Goal: Transaction & Acquisition: Subscribe to service/newsletter

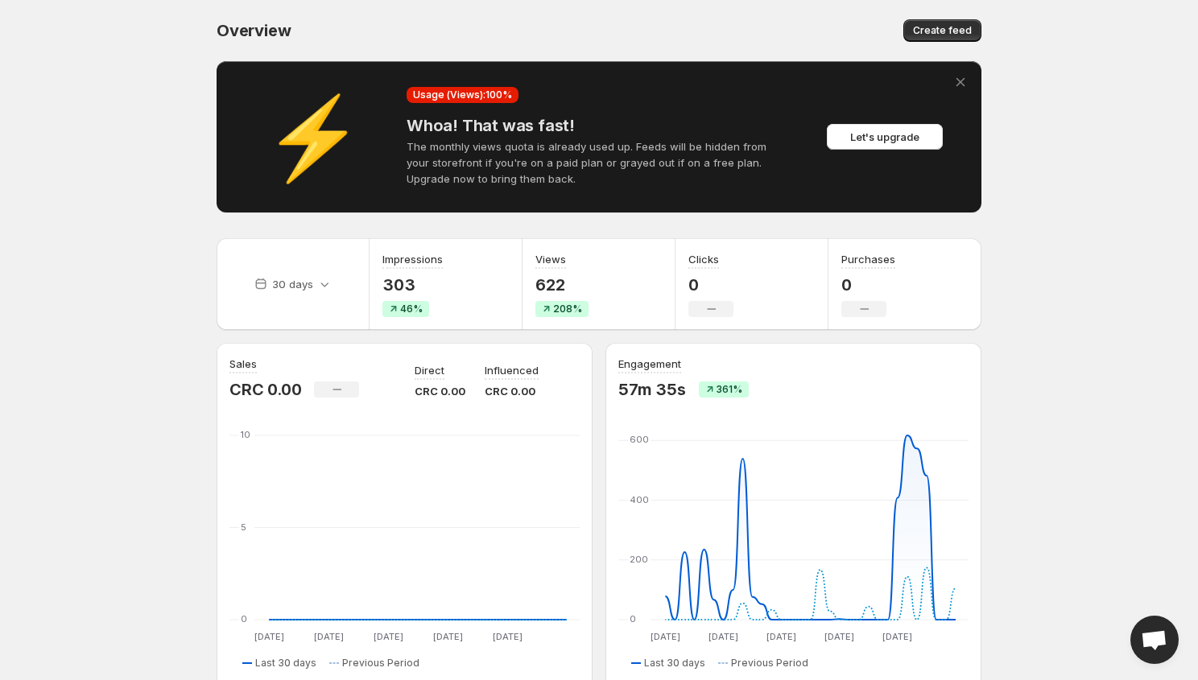
drag, startPoint x: 721, startPoint y: 203, endPoint x: 780, endPoint y: 190, distance: 61.0
click at [726, 201] on div "⚡ Usage (Views): 100 % Whoa! That was fast! The monthly views quota is already …" at bounding box center [599, 136] width 765 height 151
click at [883, 135] on span "Let's upgrade" at bounding box center [884, 137] width 69 height 16
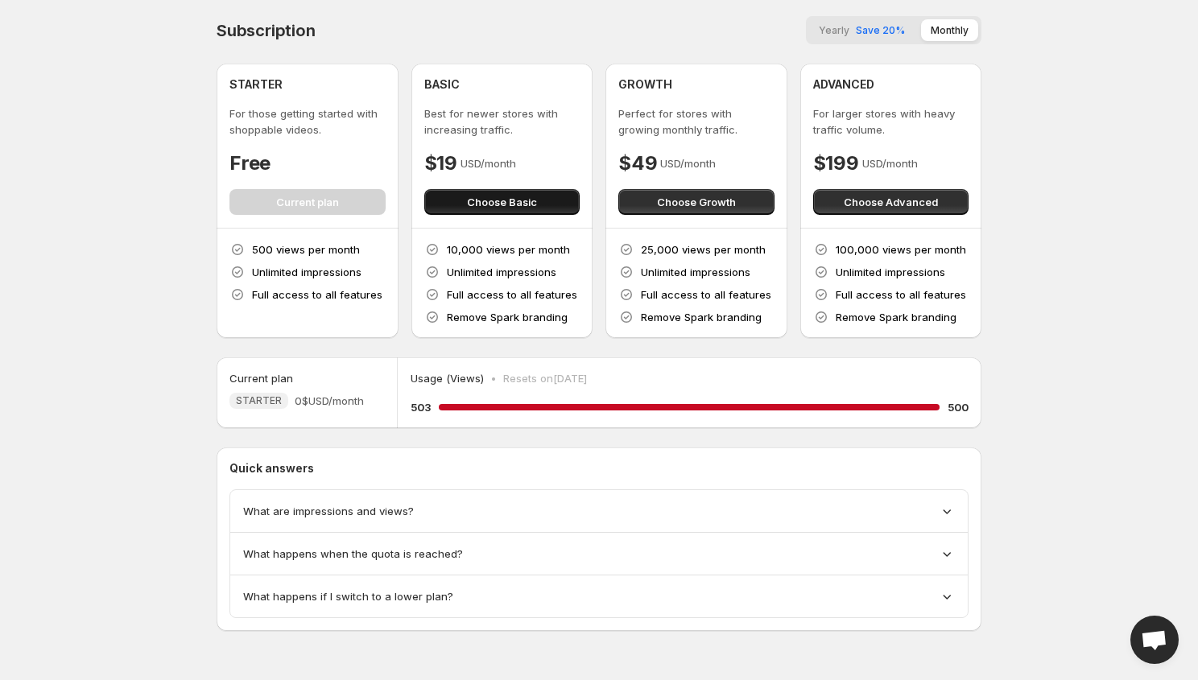
click at [516, 209] on span "Choose Basic" at bounding box center [502, 202] width 70 height 16
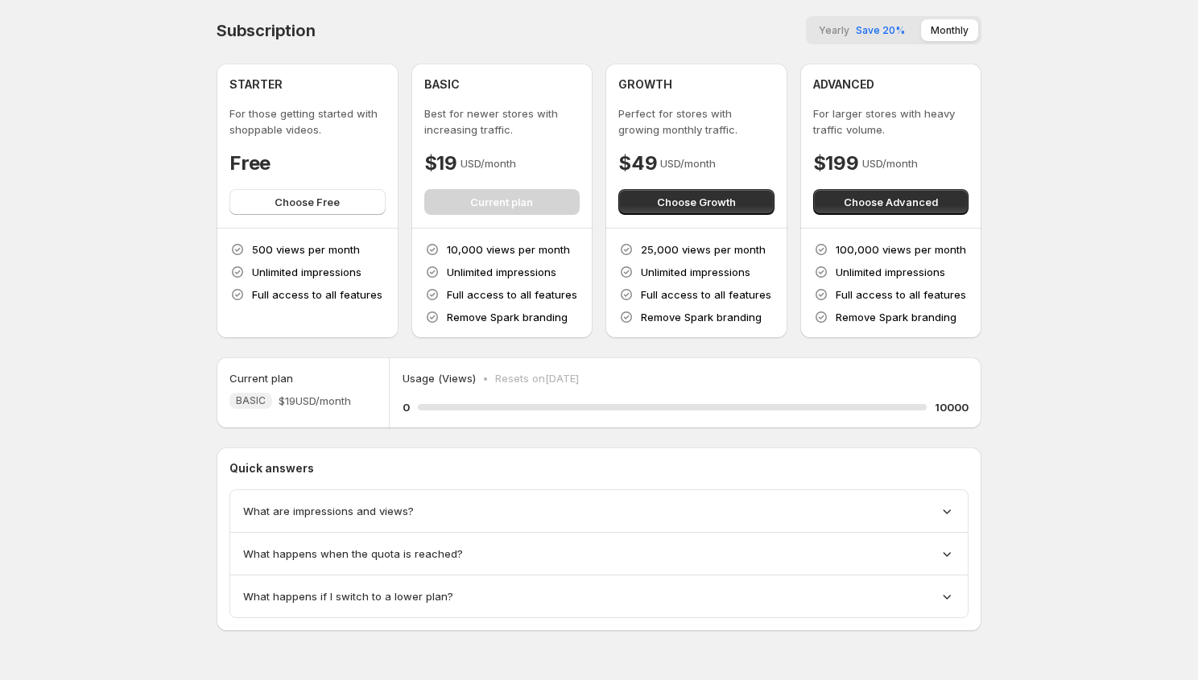
click at [142, 280] on body "Home Feeds Videos Subscription Settings Subscription Yearly Save 20% Monthly ST…" at bounding box center [599, 340] width 1198 height 680
click at [167, 291] on body "Home Feeds Videos Subscription Settings Subscription Yearly Save 20% Monthly ST…" at bounding box center [599, 340] width 1198 height 680
click at [97, 205] on body "Home Feeds Videos Subscription Settings Subscription Yearly Save 20% Monthly ST…" at bounding box center [599, 340] width 1198 height 680
